Goal: Task Accomplishment & Management: Complete application form

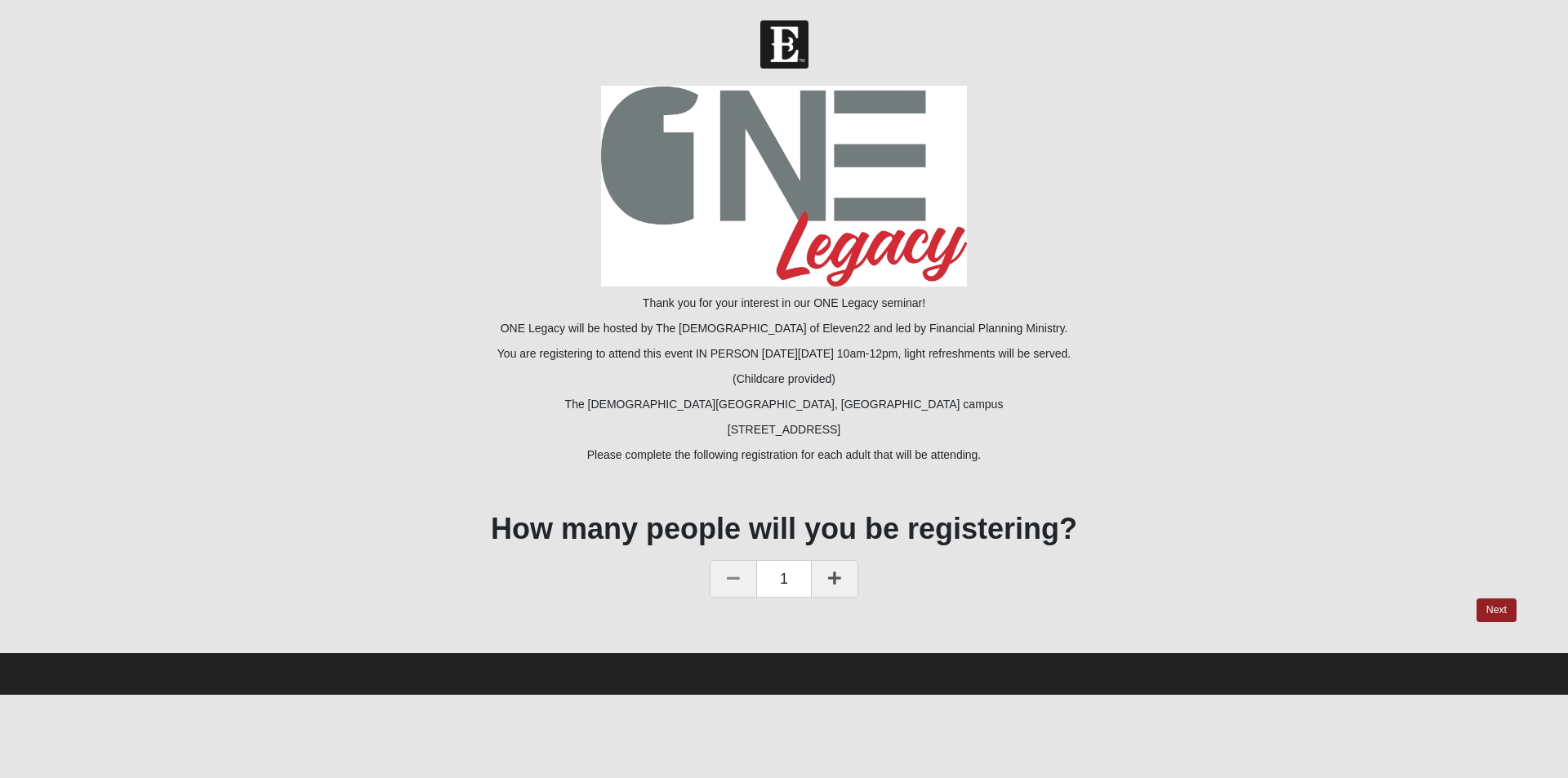
click at [827, 579] on link at bounding box center [834, 578] width 47 height 37
click at [1501, 613] on link "Next" at bounding box center [1496, 611] width 40 height 24
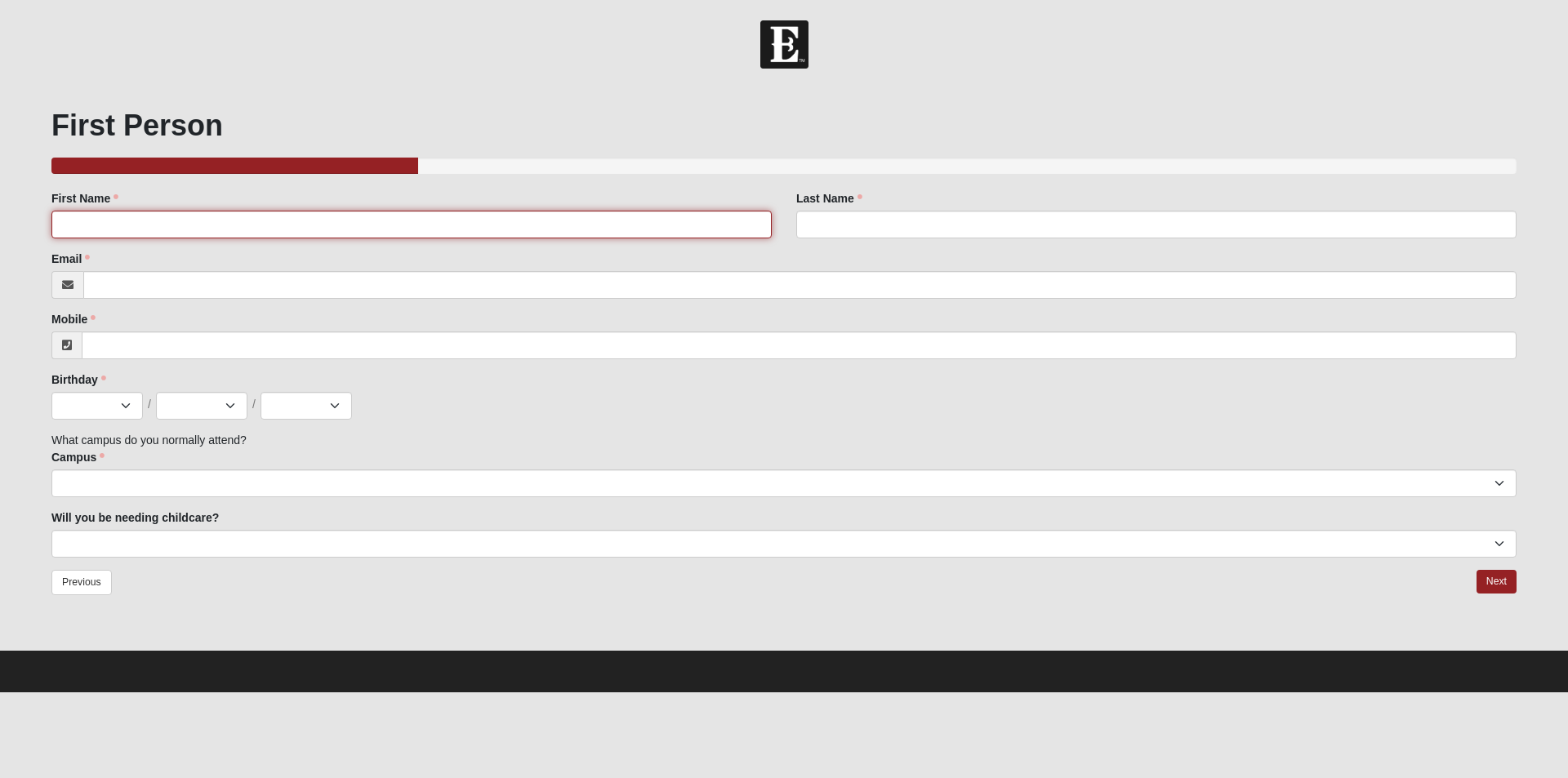
click at [132, 228] on input "First Name" at bounding box center [411, 225] width 720 height 28
type input "[PERSON_NAME] and [PERSON_NAME]"
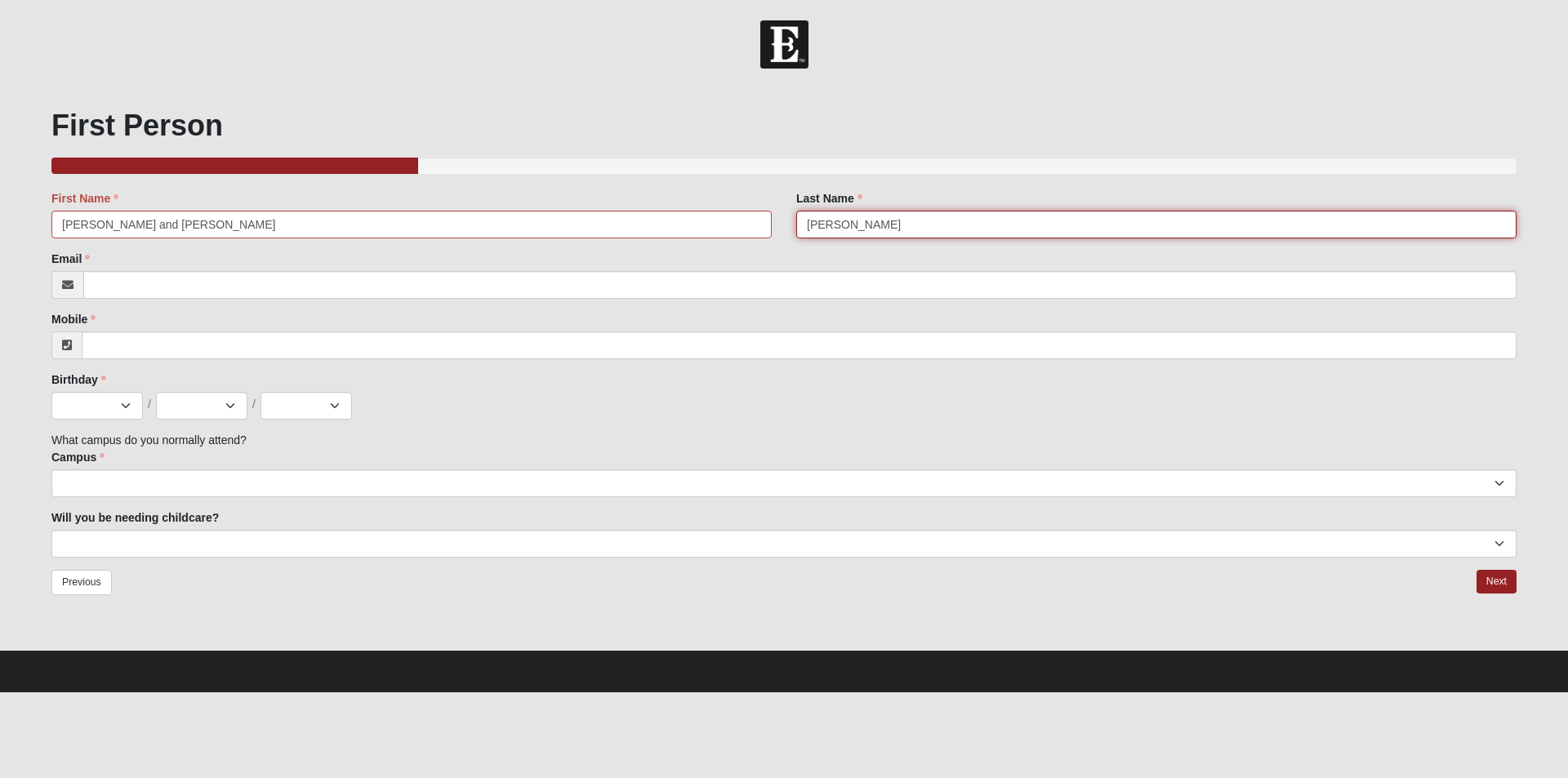
type input "[PERSON_NAME]"
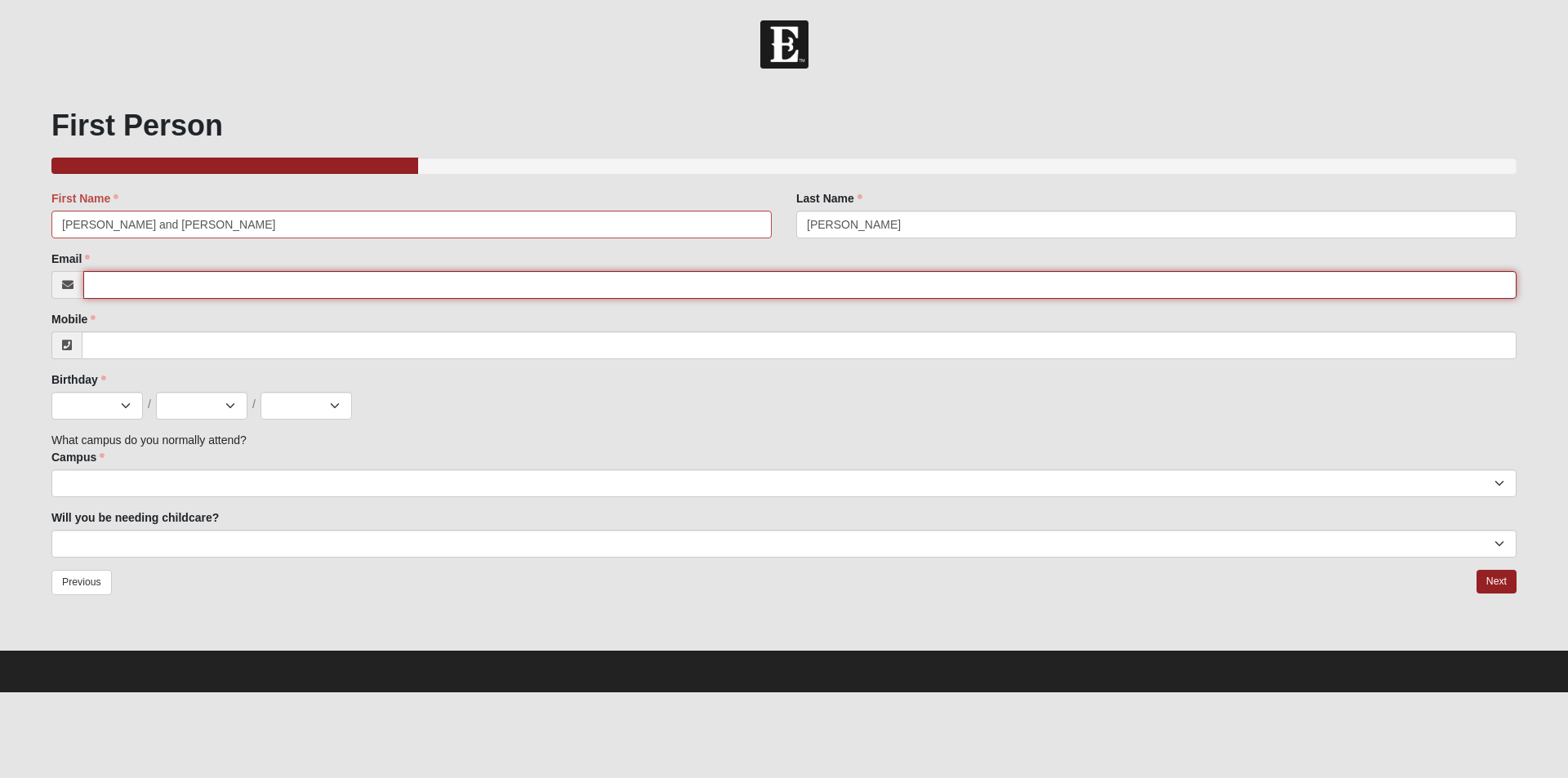
click at [137, 290] on input "Email" at bounding box center [800, 285] width 1433 height 28
type input "[EMAIL_ADDRESS][DOMAIN_NAME]"
type input "[PHONE_NUMBER]"
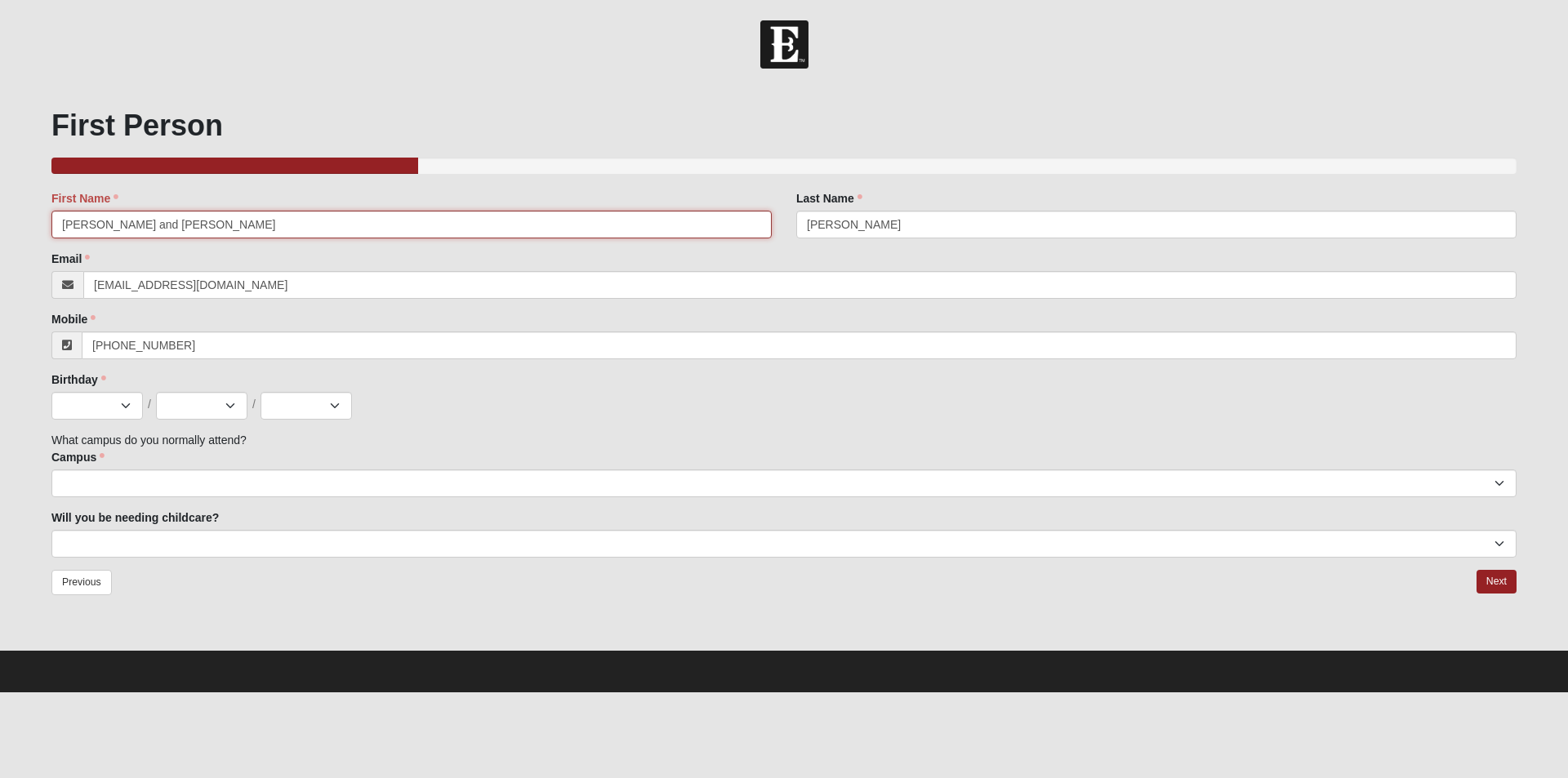
drag, startPoint x: 114, startPoint y: 222, endPoint x: 8, endPoint y: 227, distance: 106.1
click at [8, 227] on form "Hello [PERSON_NAME] My Account Log Out ONE Legacy | [DATE] Events ONE Legacy | …" at bounding box center [784, 356] width 1568 height 672
type input "[PERSON_NAME]"
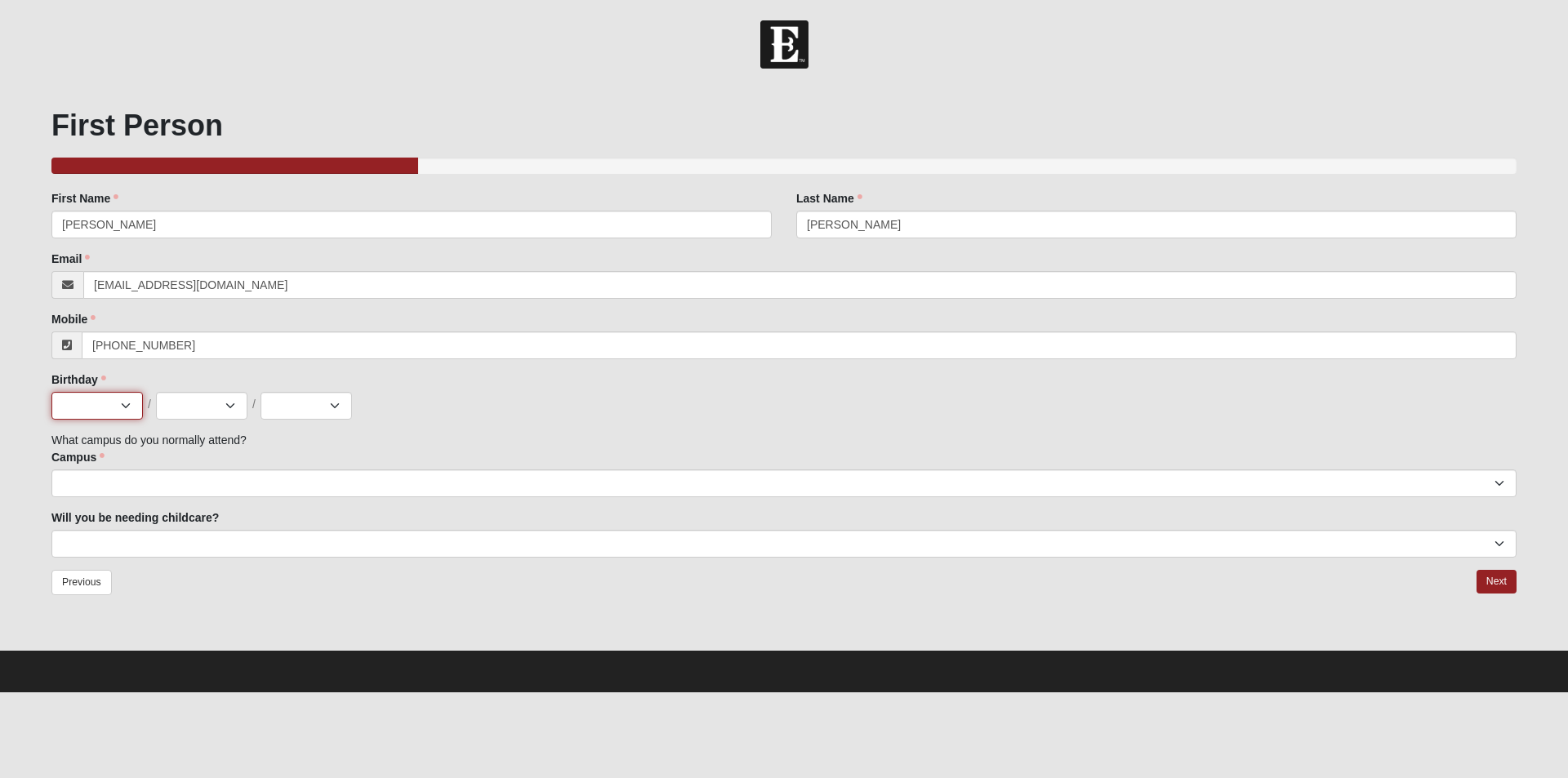
click at [130, 407] on select "Jan Feb Mar Apr May Jun [DATE] Aug Sep Oct Nov Dec" at bounding box center [97, 406] width 91 height 28
select select "12"
click at [51, 392] on select "Jan Feb Mar Apr May Jun [DATE] Aug Sep Oct Nov Dec" at bounding box center [97, 406] width 91 height 28
click at [230, 404] on select "1 2 3 4 5 6 7 8 9 10 11 12 13 14 15 16 17 18 19 20 21 22 23 24 25 26 27 28 29 3…" at bounding box center [201, 406] width 91 height 28
select select "10"
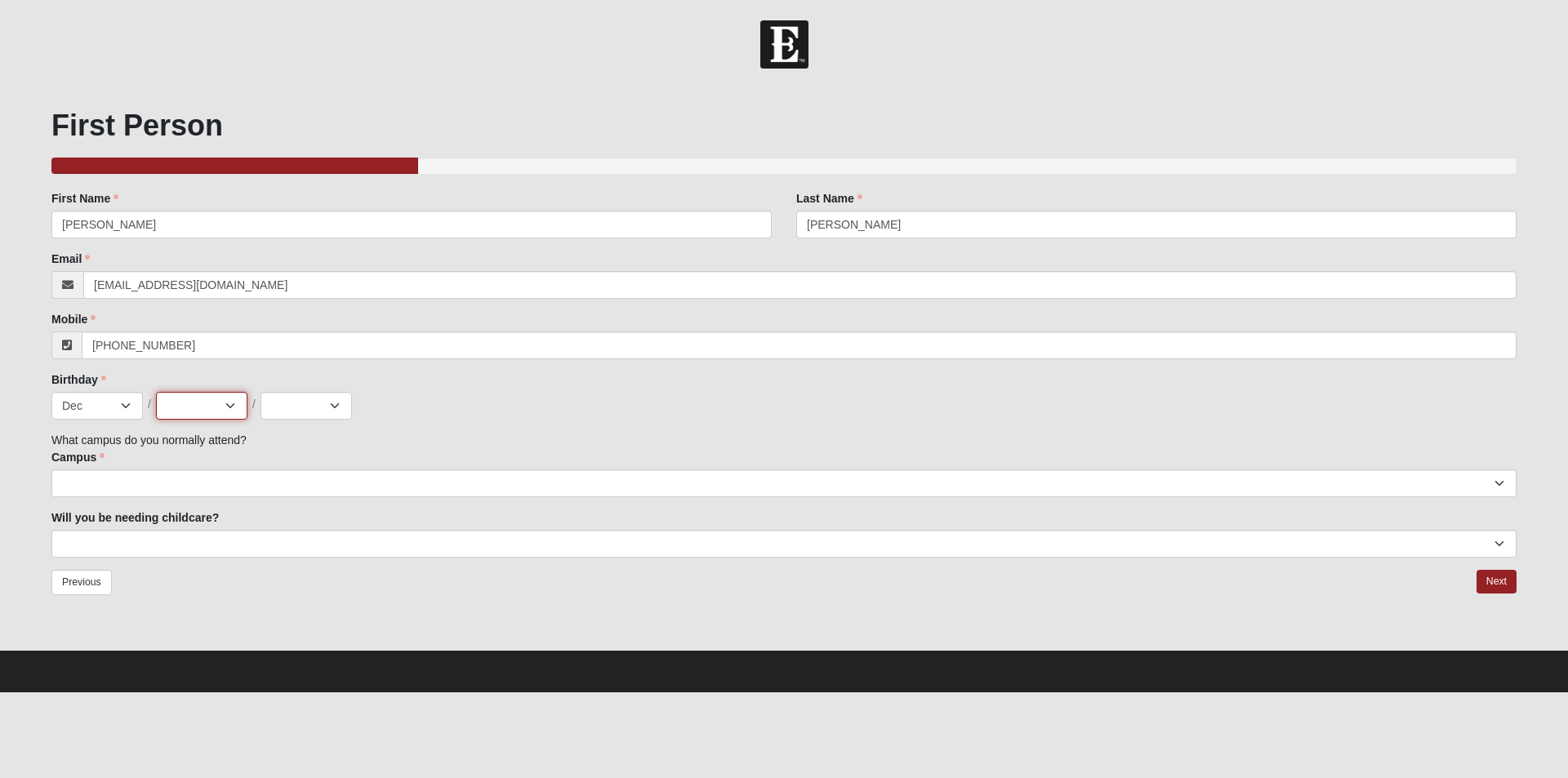
click at [156, 392] on select "1 2 3 4 5 6 7 8 9 10 11 12 13 14 15 16 17 18 19 20 21 22 23 24 25 26 27 28 29 3…" at bounding box center [201, 406] width 91 height 28
click at [335, 407] on select "2025 2024 2023 2022 2021 2020 2019 2018 2017 2016 2015 2014 2013 2012 2011 2010…" at bounding box center [306, 406] width 91 height 28
select select "1956"
click at [260, 392] on select "2025 2024 2023 2022 2021 2020 2019 2018 2017 2016 2015 2014 2013 2012 2011 2010…" at bounding box center [306, 406] width 91 height 28
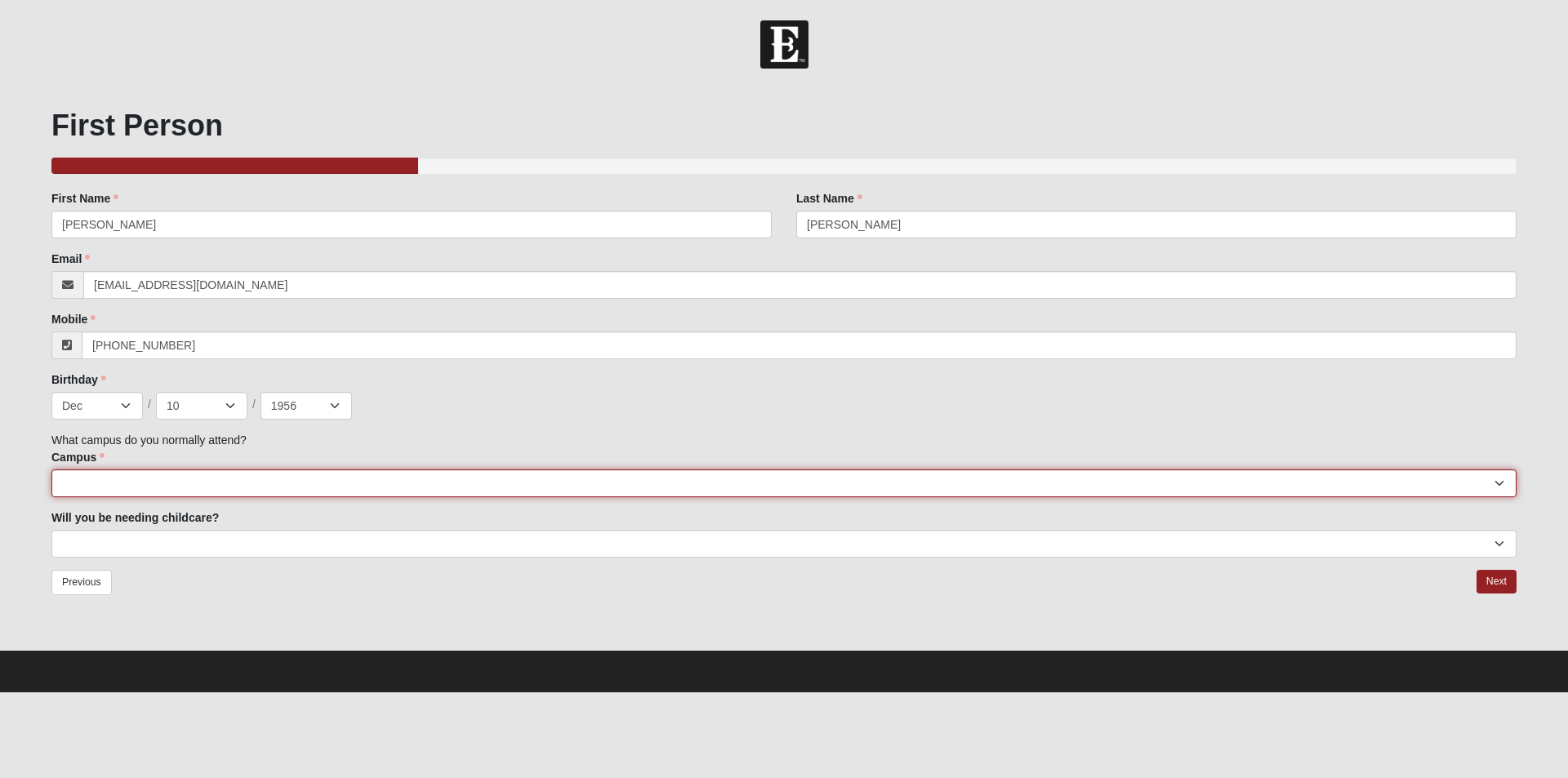
click at [105, 484] on select "[GEOGRAPHIC_DATA] [GEOGRAPHIC_DATA] (Coming Soon) Eleven22 Online [PERSON_NAME]…" at bounding box center [784, 484] width 1465 height 28
select select "3"
click at [51, 470] on select "[GEOGRAPHIC_DATA] [GEOGRAPHIC_DATA] (Coming Soon) Eleven22 Online [PERSON_NAME]…" at bounding box center [784, 484] width 1465 height 28
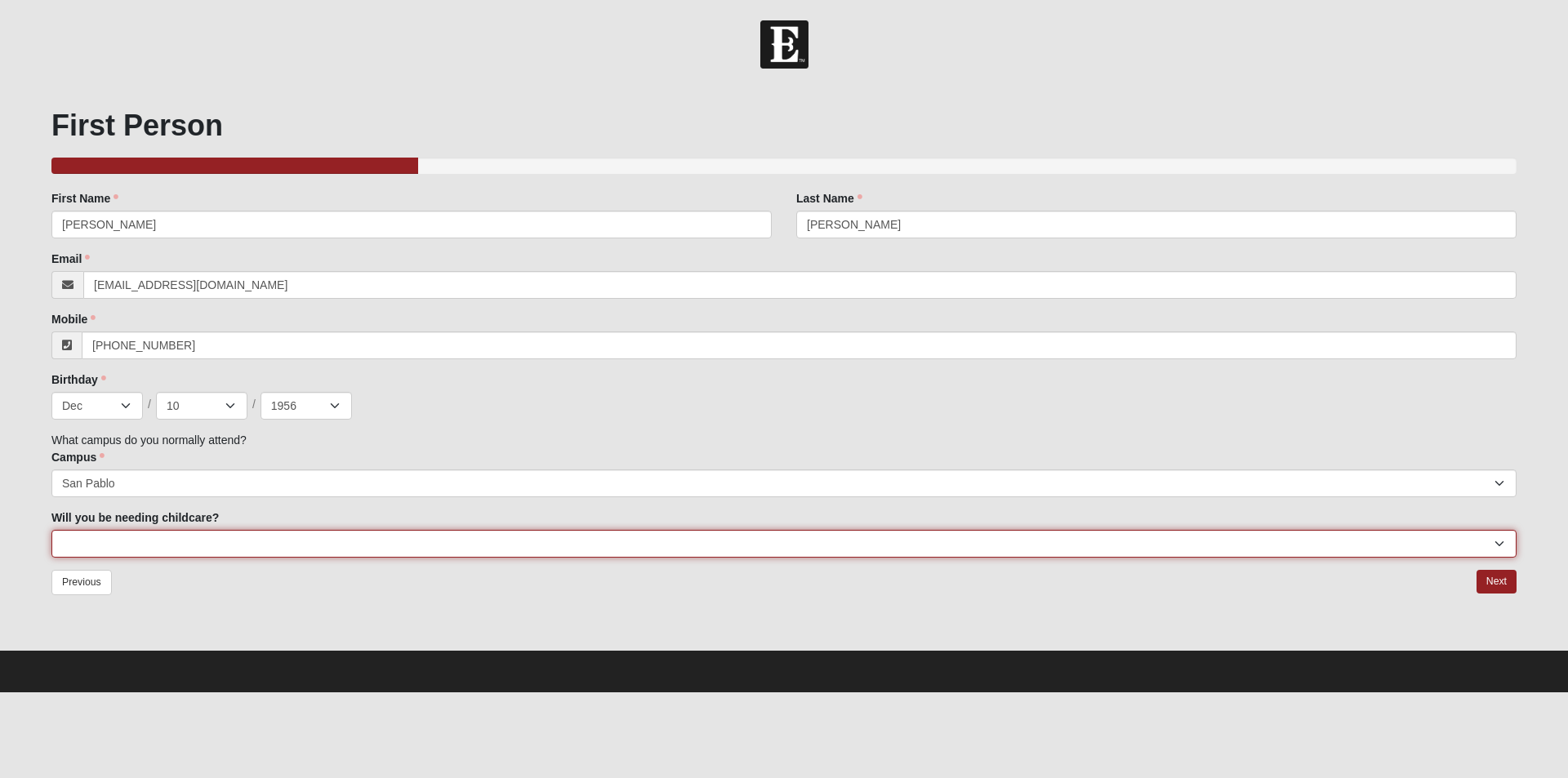
click at [100, 544] on select "No Yes" at bounding box center [784, 544] width 1465 height 28
select select "No"
click at [51, 530] on select "No Yes" at bounding box center [784, 544] width 1465 height 28
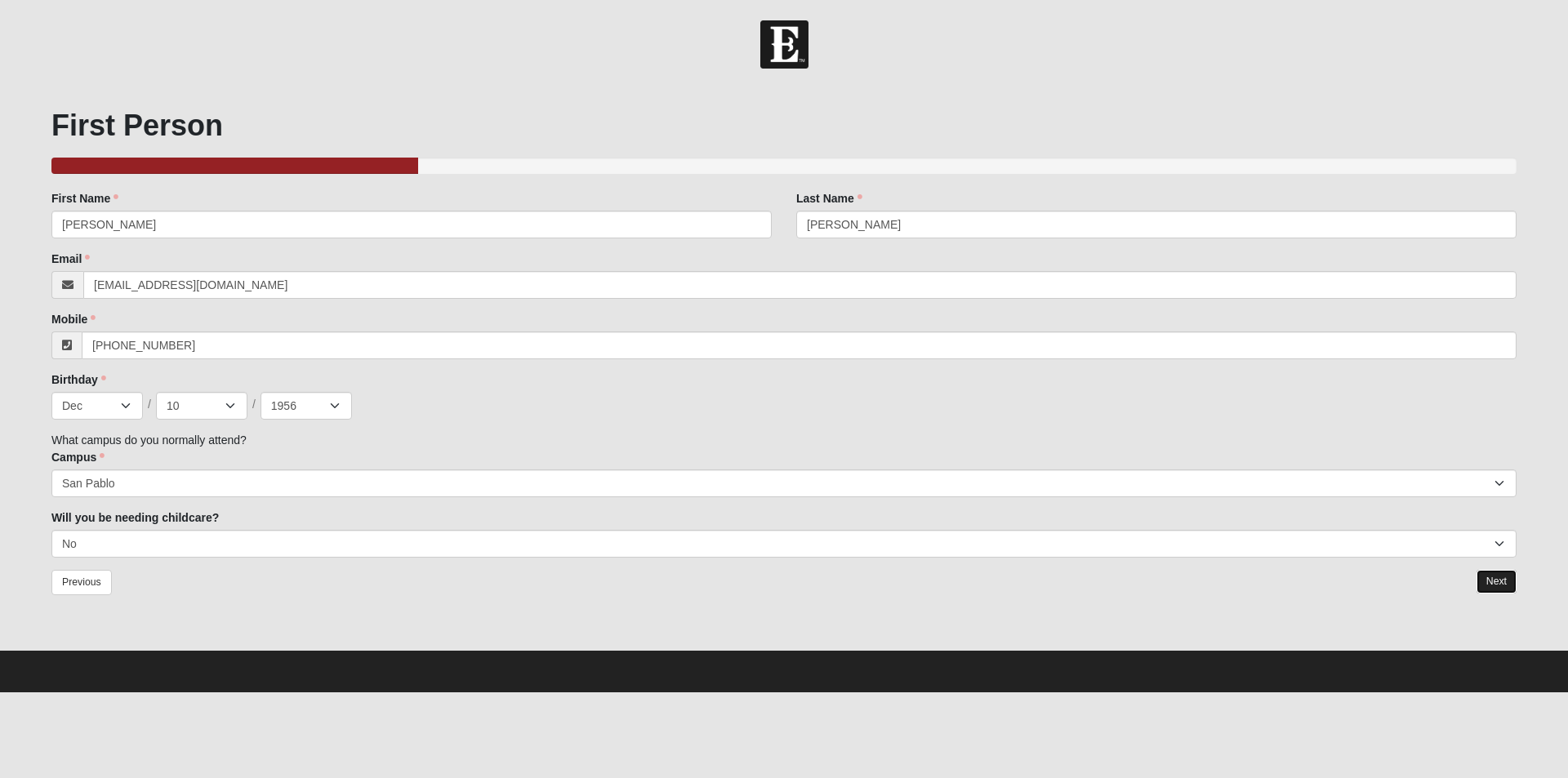
click at [1494, 583] on link "Next" at bounding box center [1496, 582] width 40 height 24
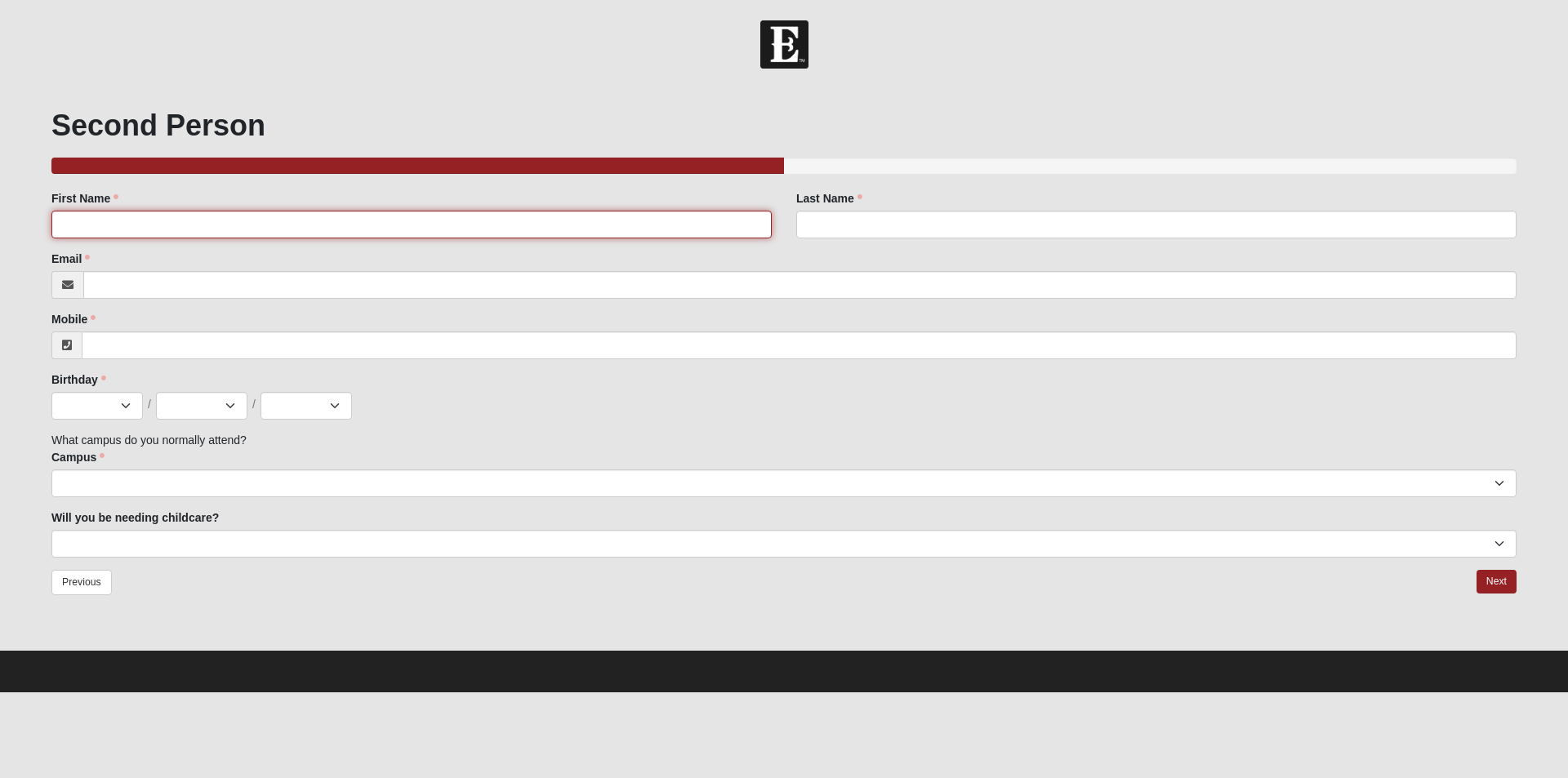
click at [127, 229] on input "First Name" at bounding box center [411, 225] width 720 height 28
type input "[PERSON_NAME]"
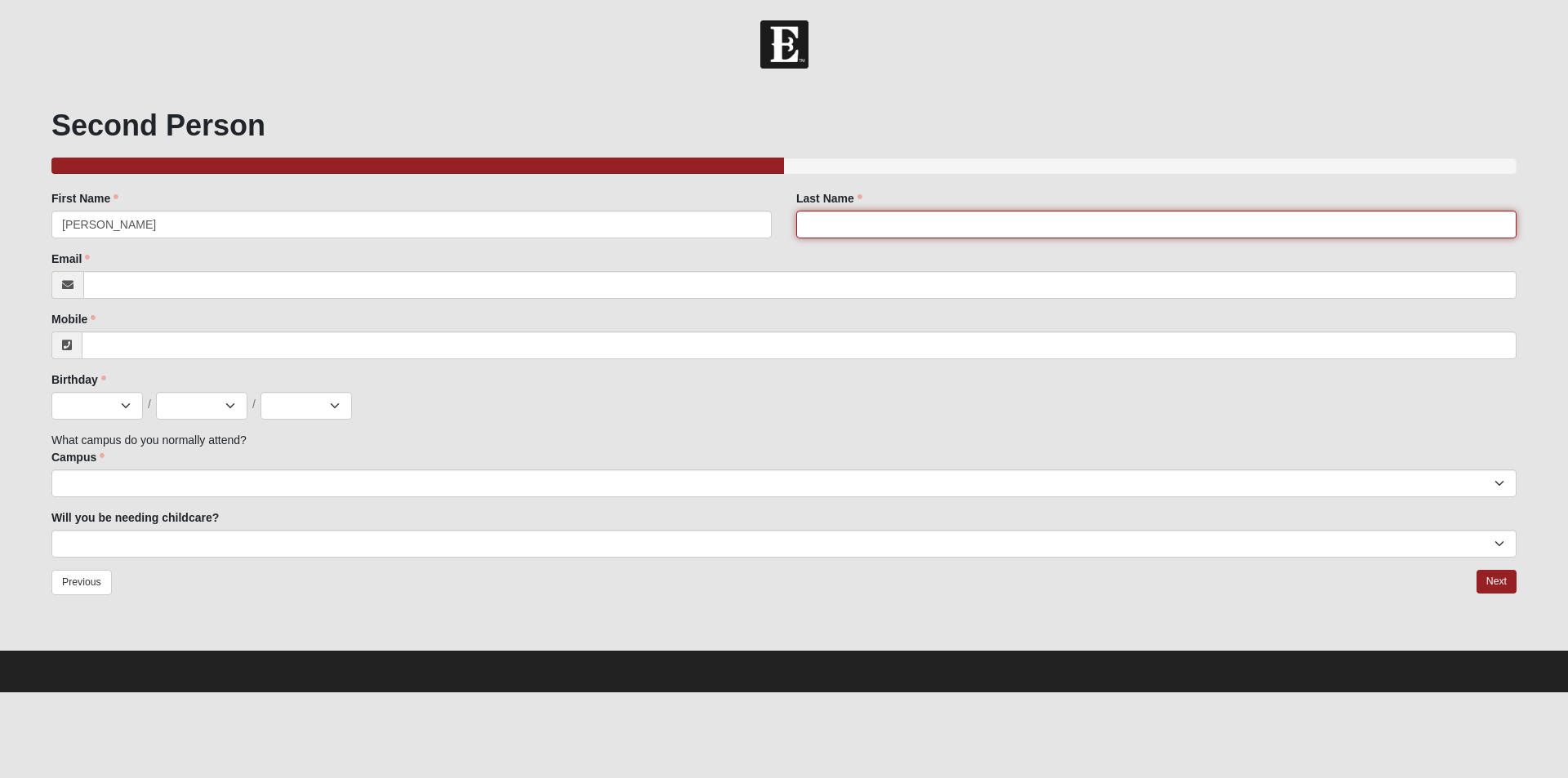
type input "[PERSON_NAME]"
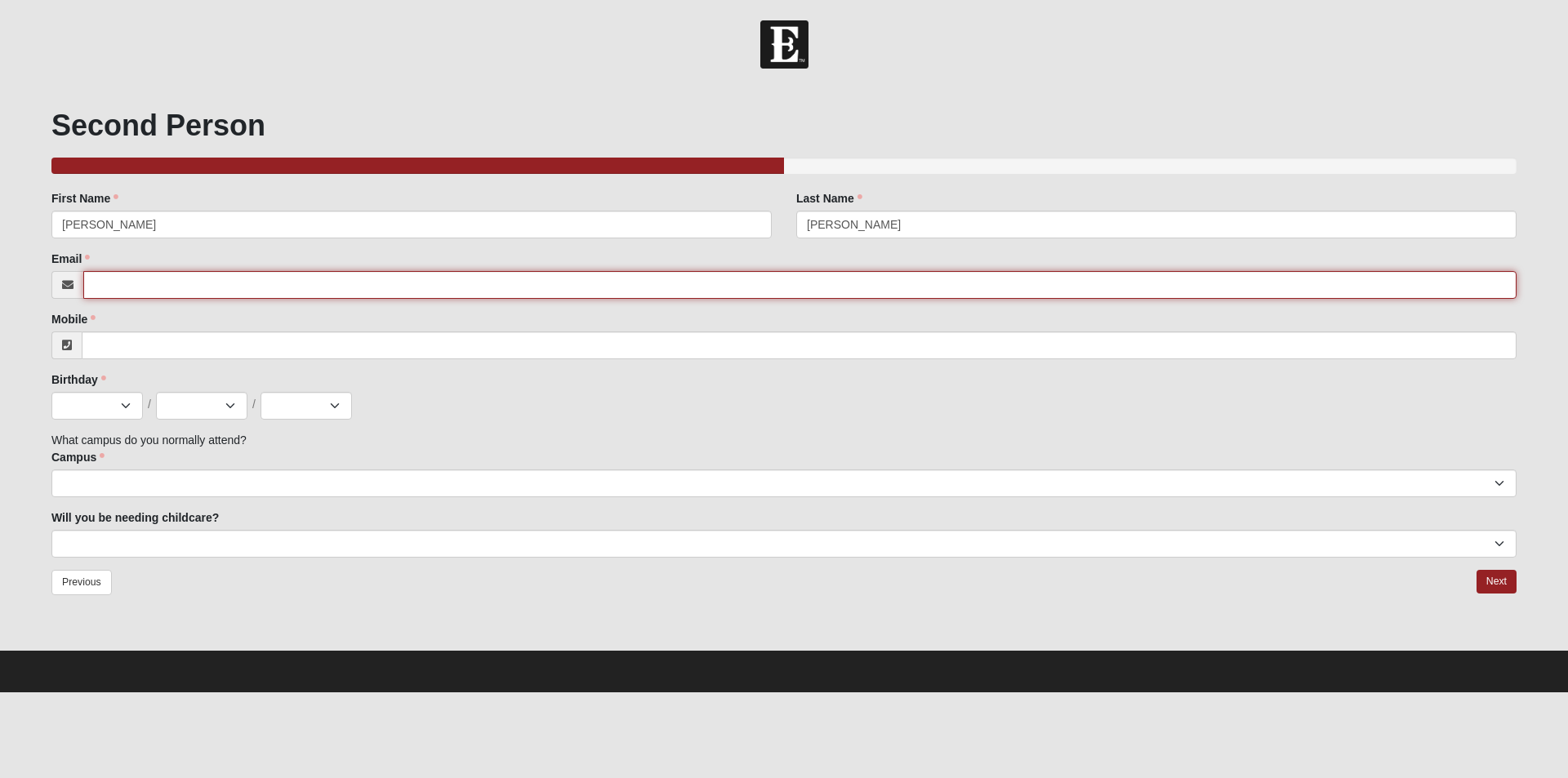
click at [124, 283] on input "Email" at bounding box center [800, 285] width 1433 height 28
type input "[PERSON_NAME][EMAIL_ADDRESS][DOMAIN_NAME]"
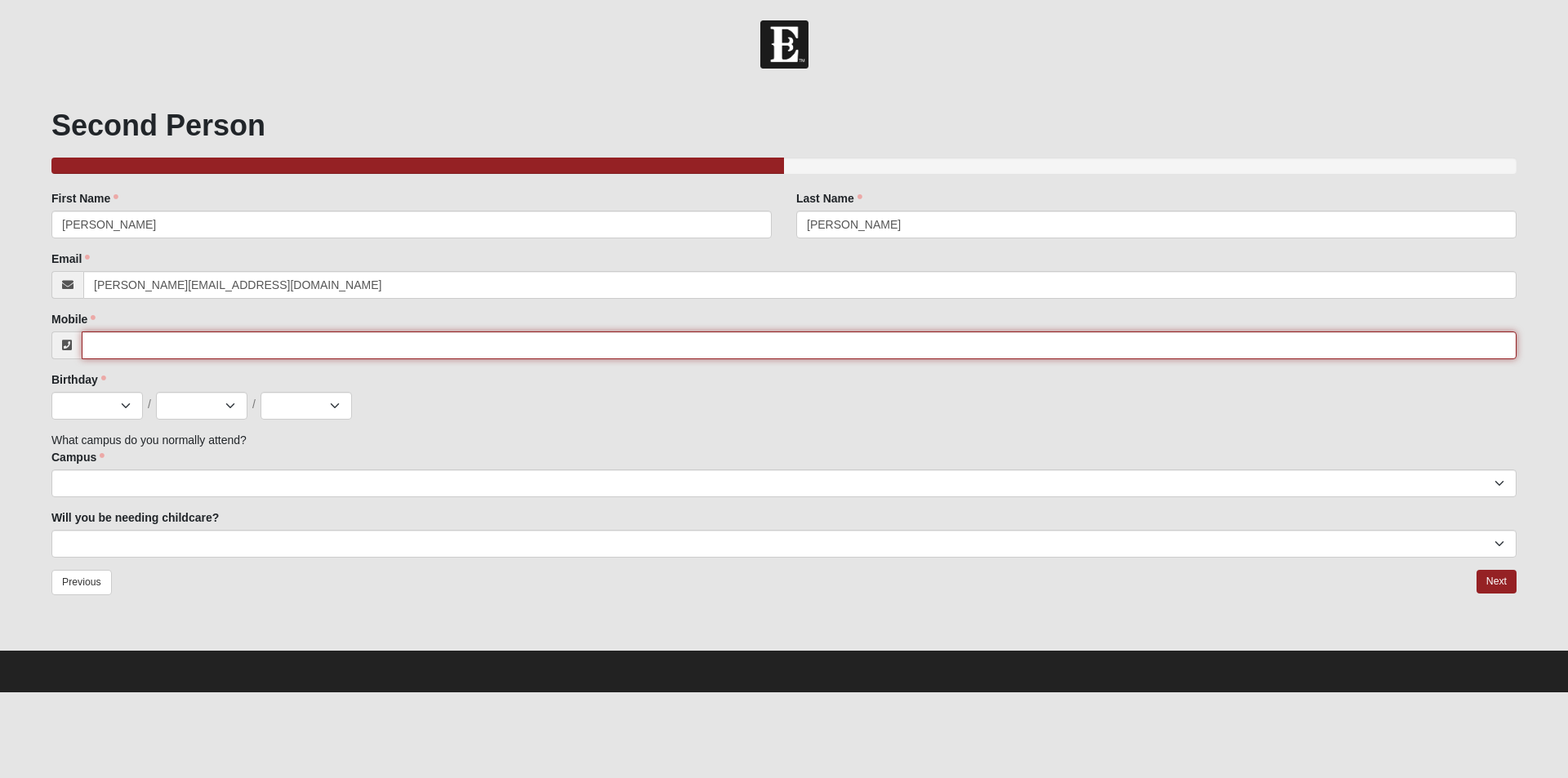
click at [138, 343] on input "Mobile" at bounding box center [799, 346] width 1435 height 28
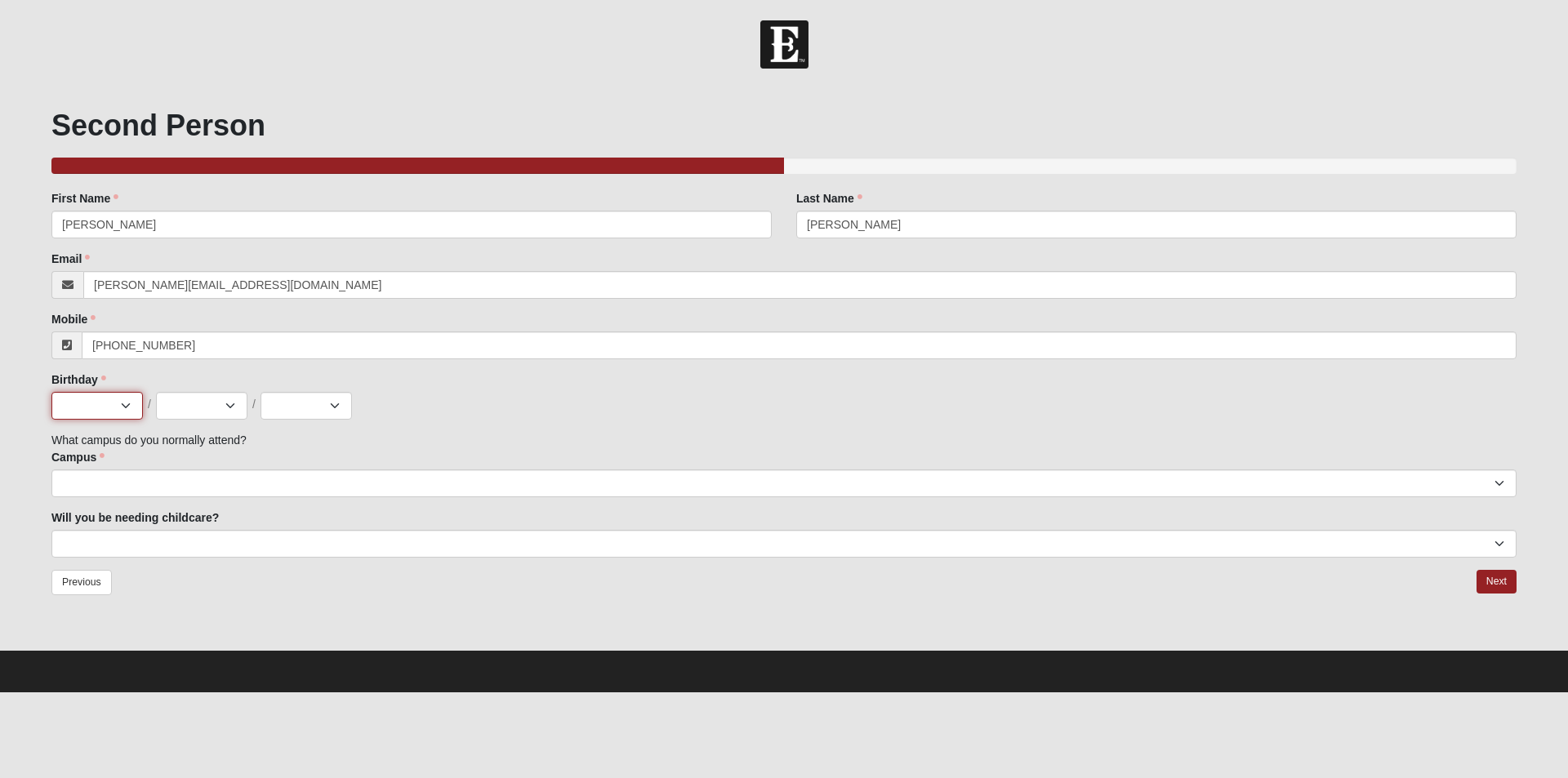
type input "[PHONE_NUMBER]"
click at [130, 411] on select "Jan Feb Mar Apr May Jun [DATE] Aug Sep Oct Nov Dec" at bounding box center [97, 406] width 91 height 28
select select "11"
click at [51, 392] on select "Jan Feb Mar Apr May Jun [DATE] Aug Sep Oct Nov Dec" at bounding box center [97, 406] width 91 height 28
click at [234, 405] on select "1 2 3 4 5 6 7 8 9 10 11 12 13 14 15 16 17 18 19 20 21 22 23 24 25 26 27 28 29 3…" at bounding box center [201, 406] width 91 height 28
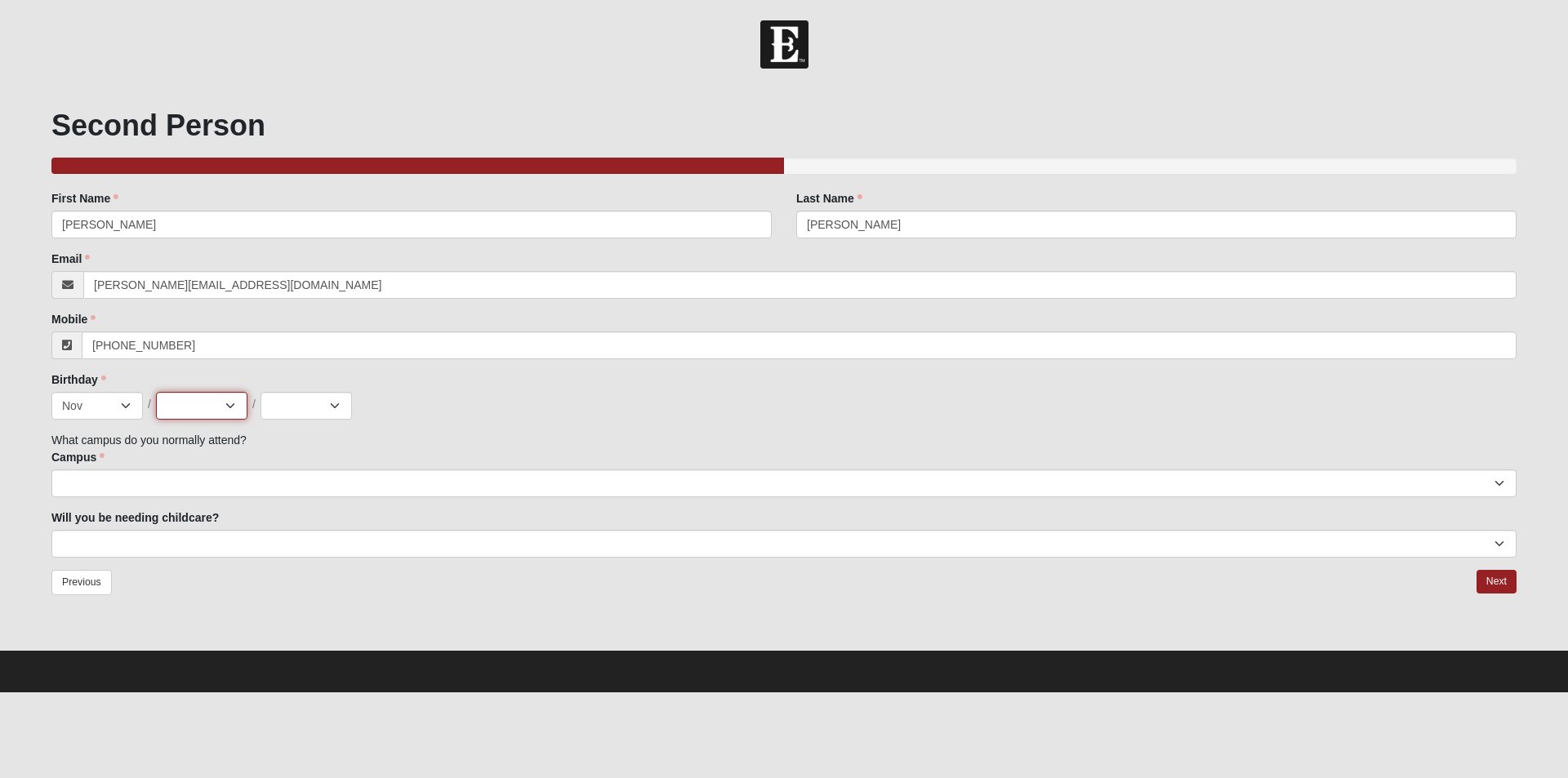
select select "10"
click at [156, 392] on select "1 2 3 4 5 6 7 8 9 10 11 12 13 14 15 16 17 18 19 20 21 22 23 24 25 26 27 28 29 3…" at bounding box center [201, 406] width 91 height 28
click at [338, 408] on select "2025 2024 2023 2022 2021 2020 2019 2018 2017 2016 2015 2014 2013 2012 2011 2010…" at bounding box center [306, 406] width 91 height 28
select select "1950"
click at [260, 392] on select "2025 2024 2023 2022 2021 2020 2019 2018 2017 2016 2015 2014 2013 2012 2011 2010…" at bounding box center [306, 406] width 91 height 28
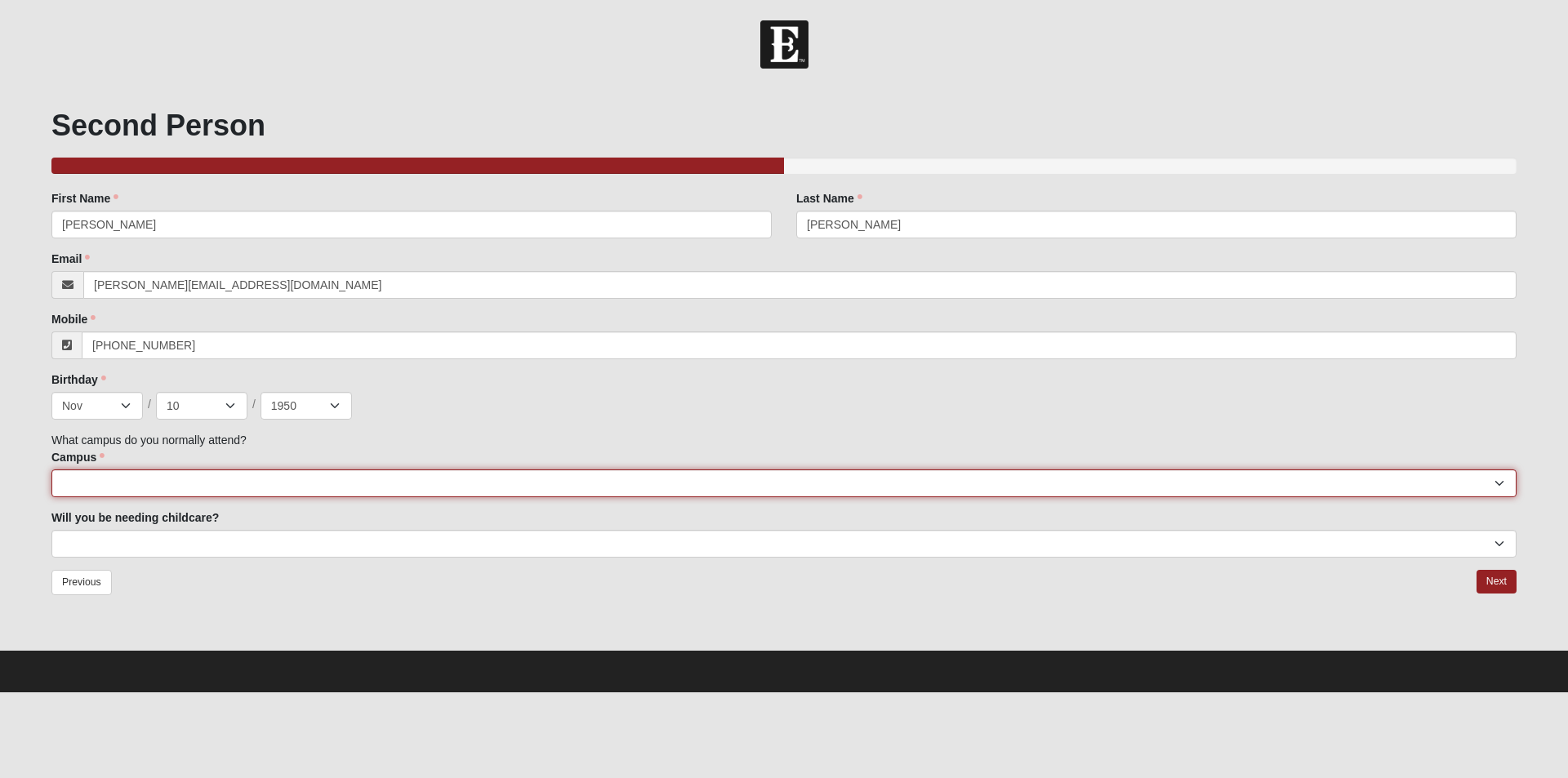
click at [98, 480] on select "[GEOGRAPHIC_DATA] [GEOGRAPHIC_DATA] (Coming Soon) Eleven22 Online [PERSON_NAME]…" at bounding box center [784, 484] width 1465 height 28
select select "3"
click at [51, 470] on select "[GEOGRAPHIC_DATA] [GEOGRAPHIC_DATA] (Coming Soon) Eleven22 Online [PERSON_NAME]…" at bounding box center [784, 484] width 1465 height 28
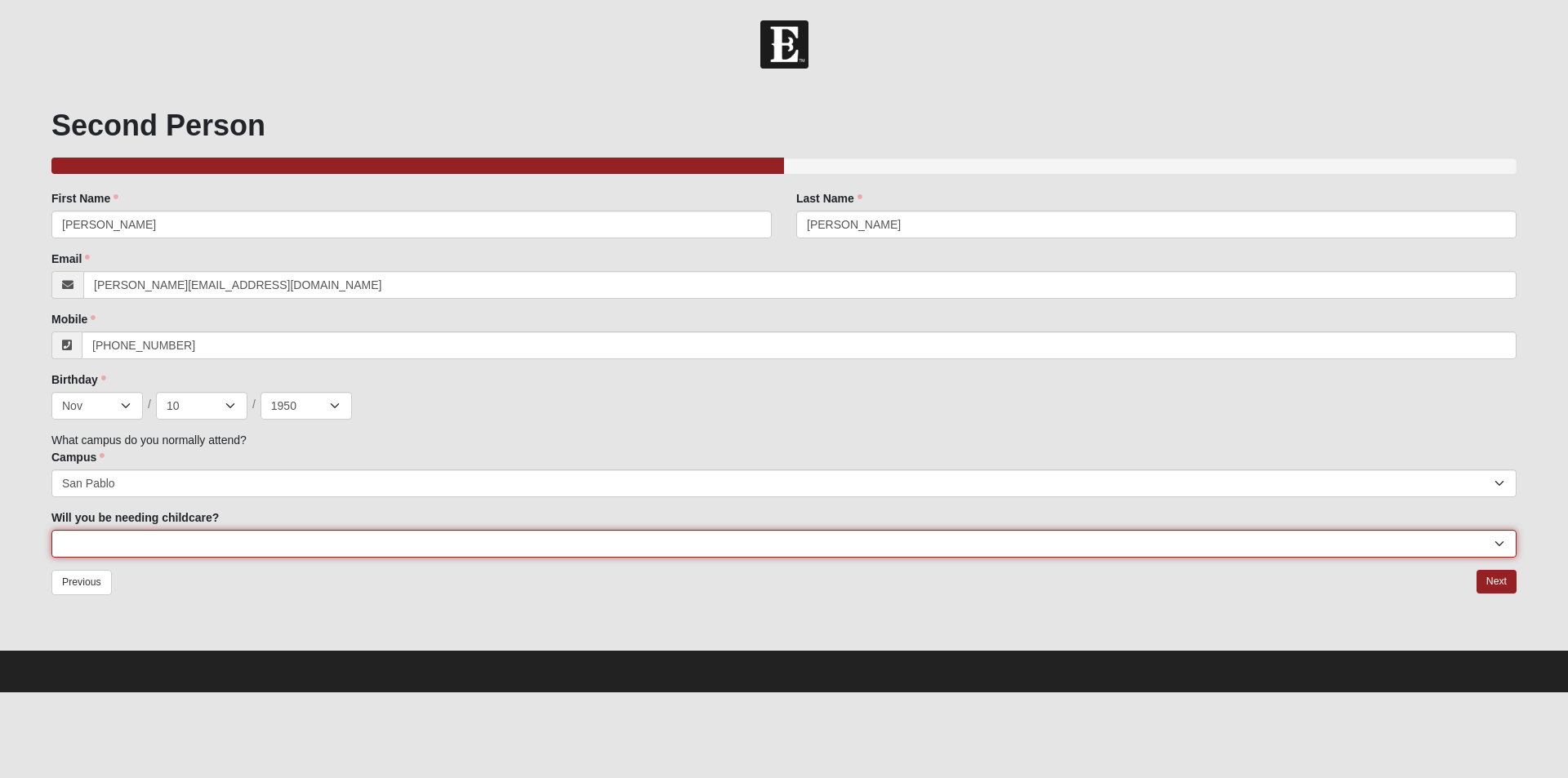
click at [120, 537] on select "No Yes" at bounding box center [784, 544] width 1465 height 28
select select "No"
click at [51, 530] on select "No Yes" at bounding box center [784, 544] width 1465 height 28
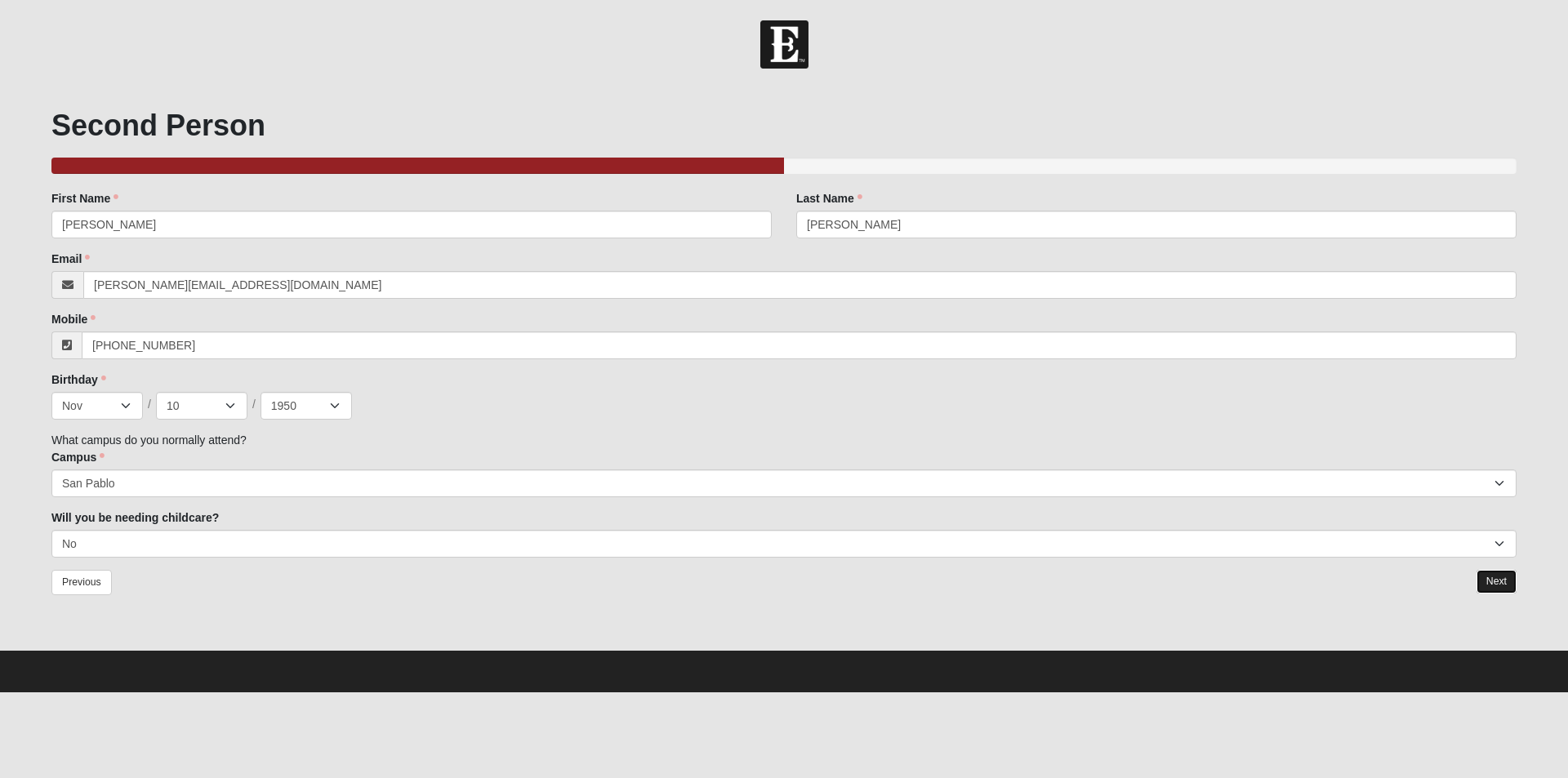
click at [1493, 581] on link "Next" at bounding box center [1496, 582] width 40 height 24
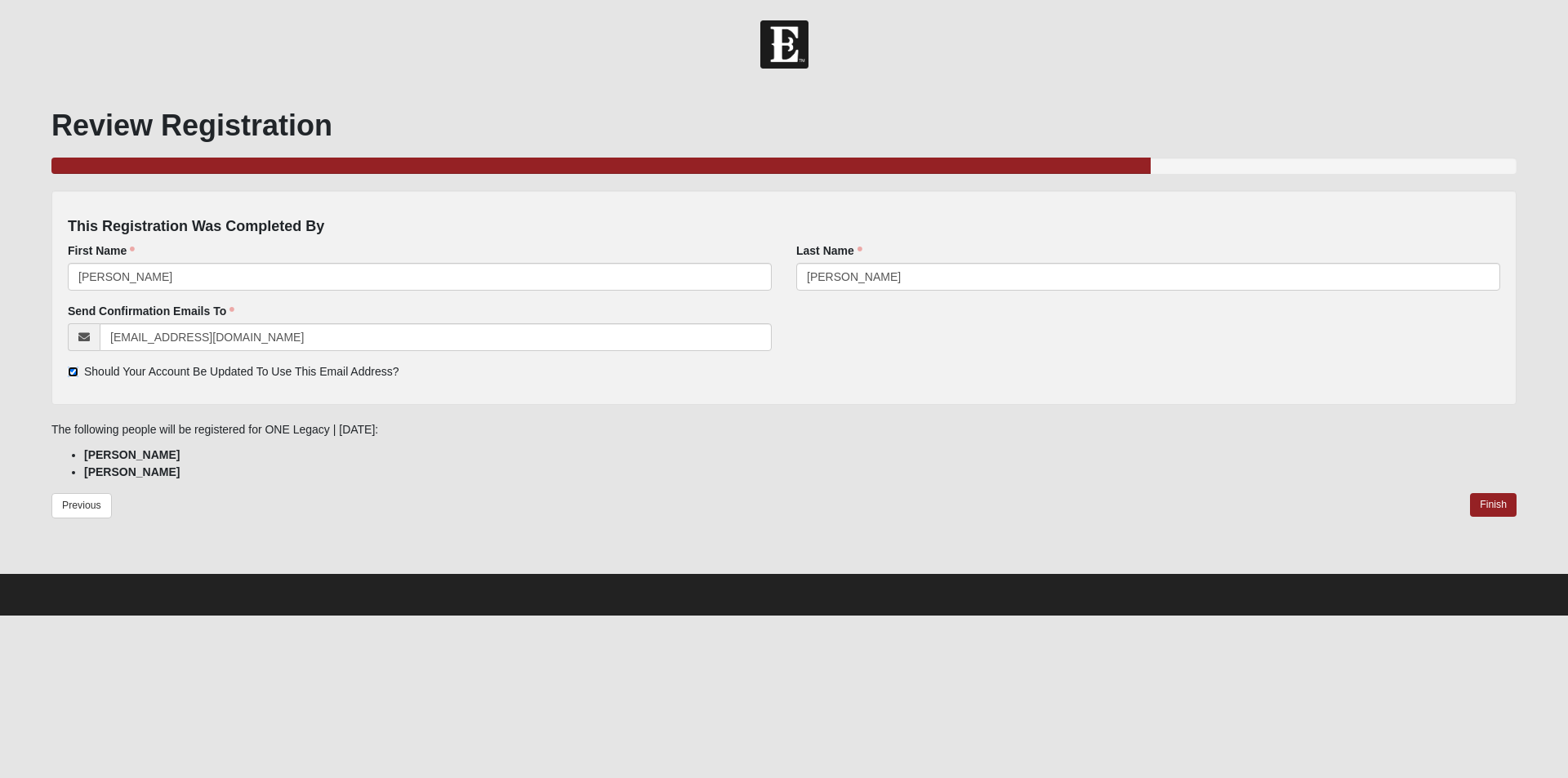
click at [75, 374] on input "Should Your Account Be Updated To Use This Email Address?" at bounding box center [73, 372] width 11 height 11
checkbox input "false"
click at [1487, 508] on link "Finish" at bounding box center [1493, 505] width 46 height 24
